Goal: Navigation & Orientation: Find specific page/section

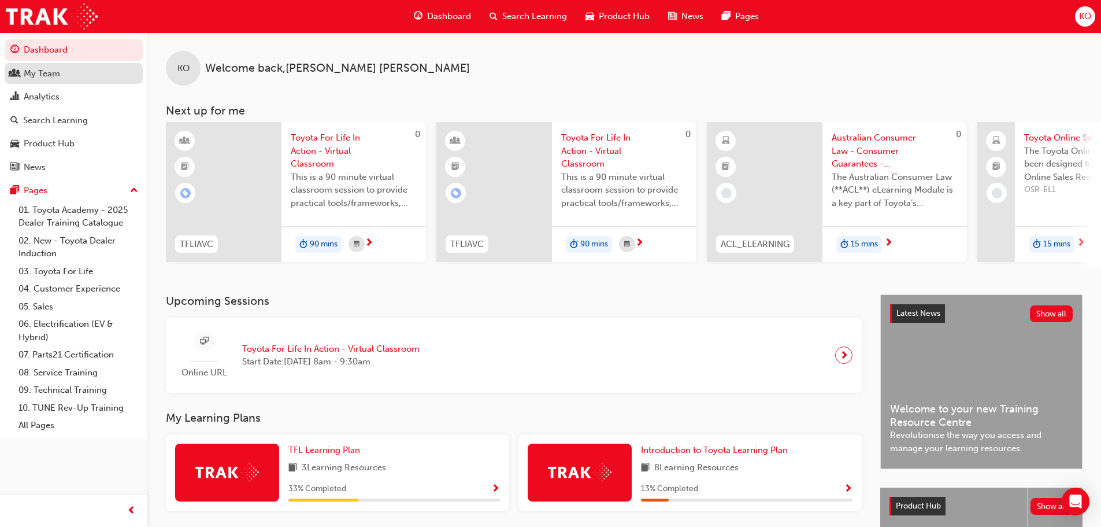
click at [81, 72] on div "My Team" at bounding box center [73, 73] width 127 height 14
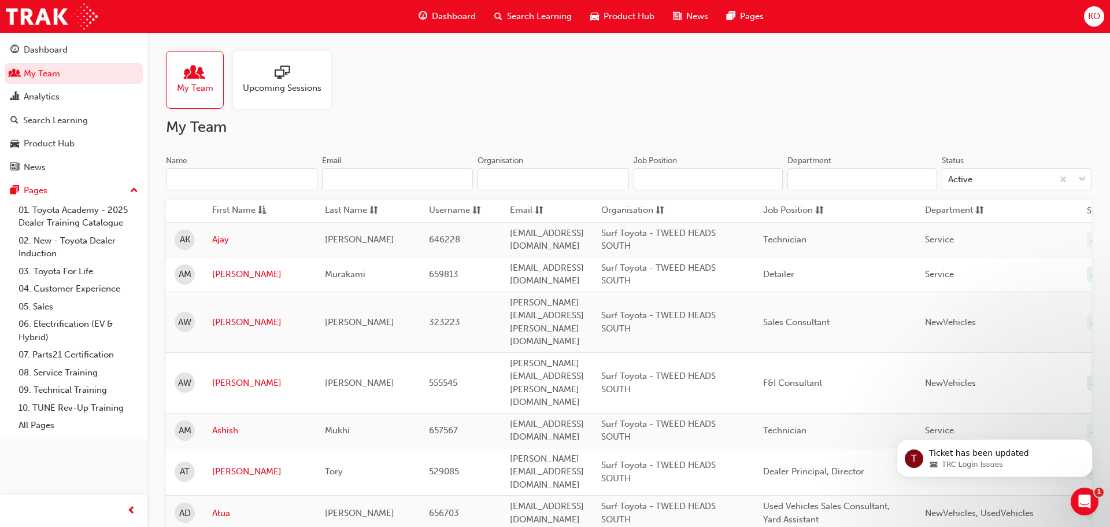
click at [296, 72] on div at bounding box center [282, 73] width 79 height 16
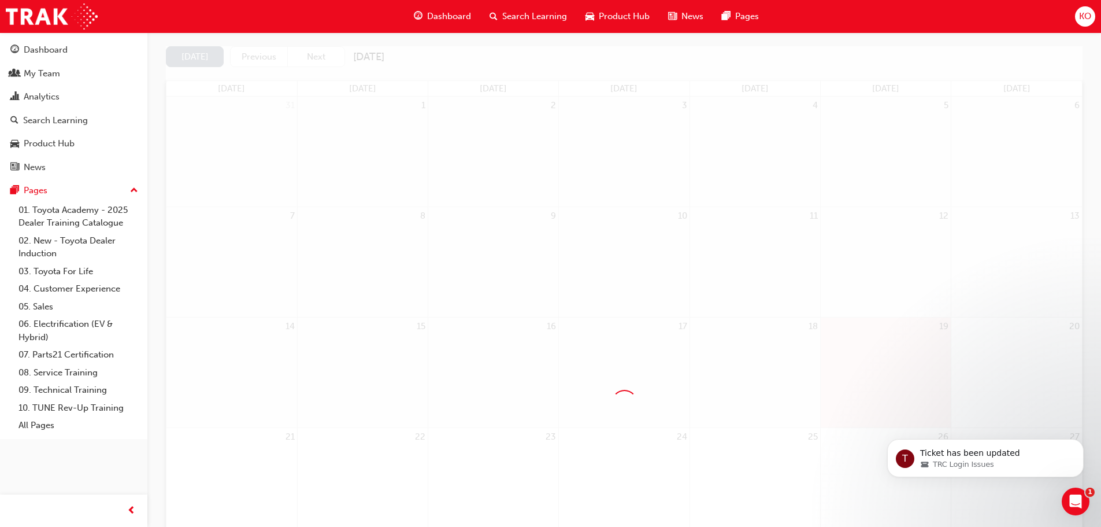
scroll to position [116, 0]
click at [1094, 498] on div "My Team Upcoming Sessions Upcoming Sessions [DATE] Previous Next [DATE] [DATE] …" at bounding box center [624, 348] width 954 height 863
click at [1081, 495] on div "Open Intercom Messenger" at bounding box center [1074, 499] width 38 height 38
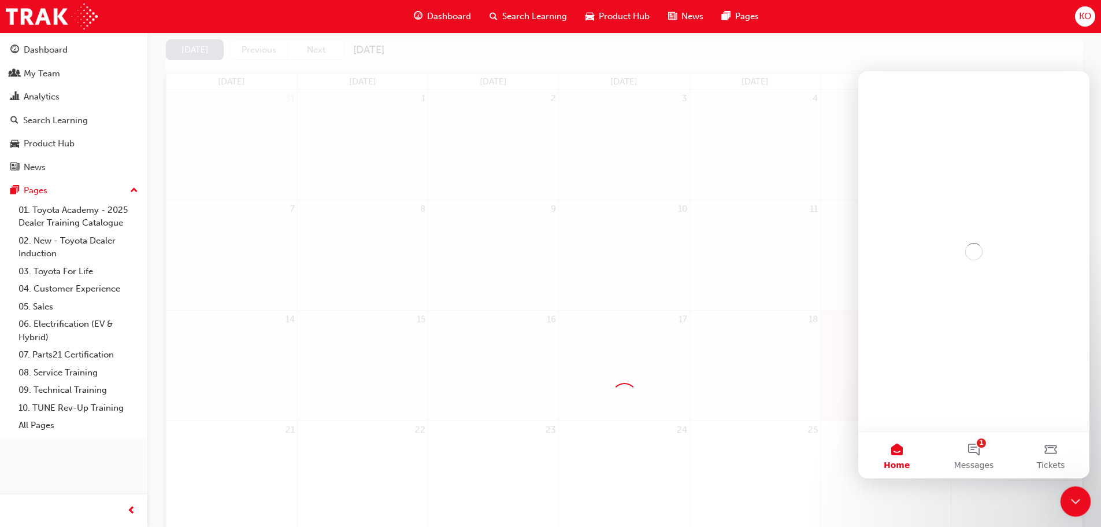
scroll to position [0, 0]
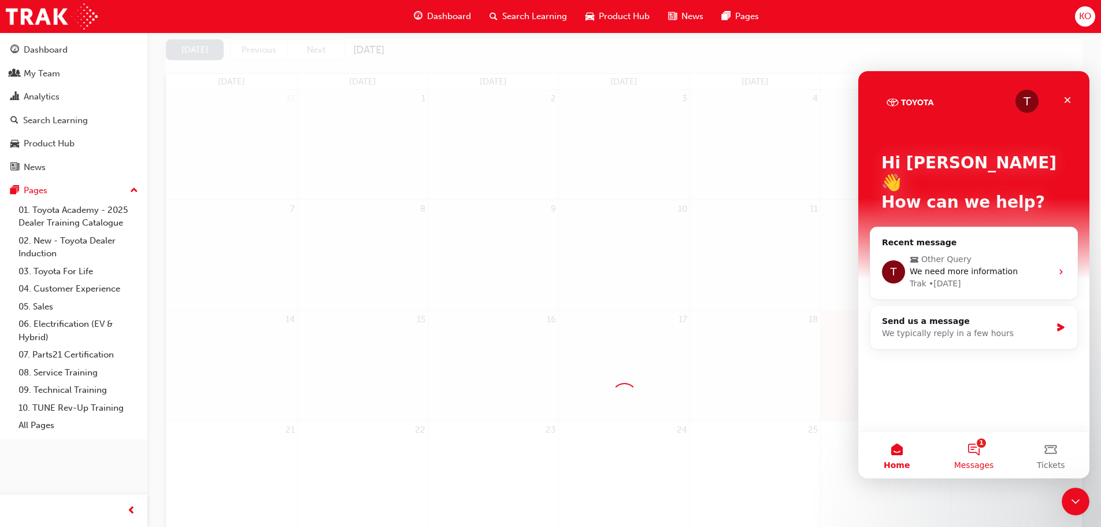
click at [981, 453] on button "1 Messages" at bounding box center [973, 455] width 77 height 46
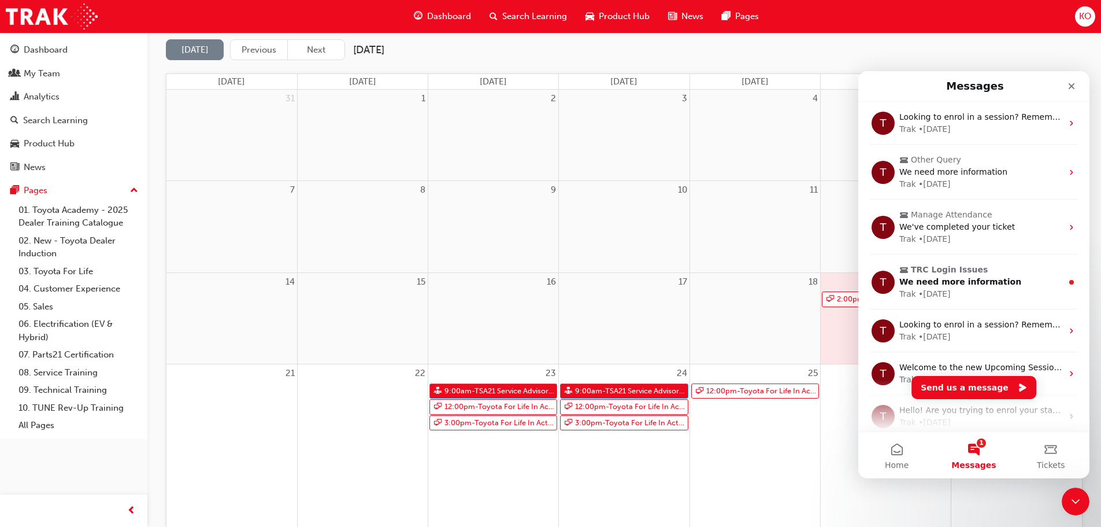
click at [981, 453] on button "1 Messages" at bounding box center [973, 455] width 77 height 46
click at [1076, 82] on icon "Close" at bounding box center [1071, 85] width 9 height 9
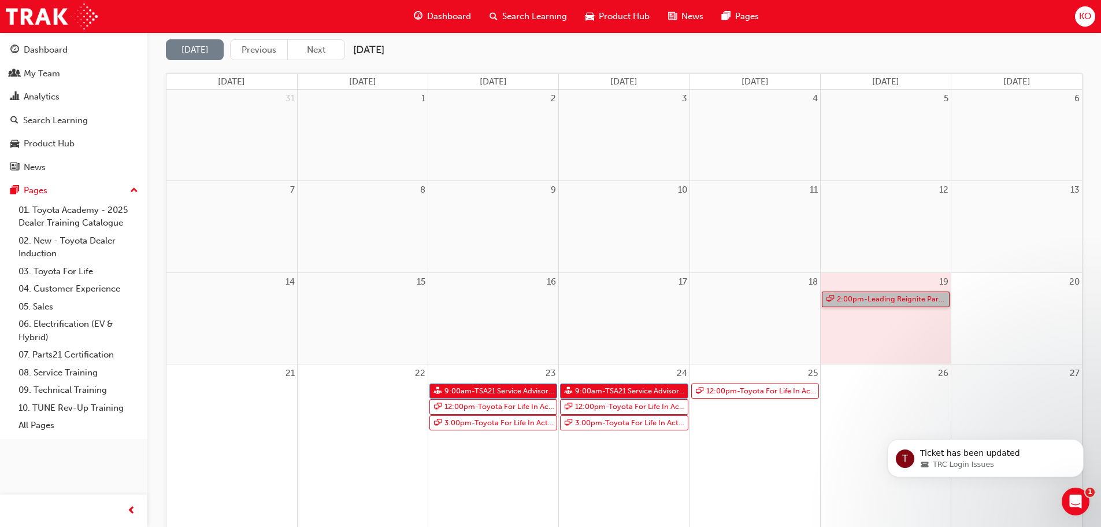
click at [919, 302] on link "2:00pm - Leading Reignite Part 2 - Virtual Classroom" at bounding box center [886, 299] width 128 height 16
